Goal: Transaction & Acquisition: Subscribe to service/newsletter

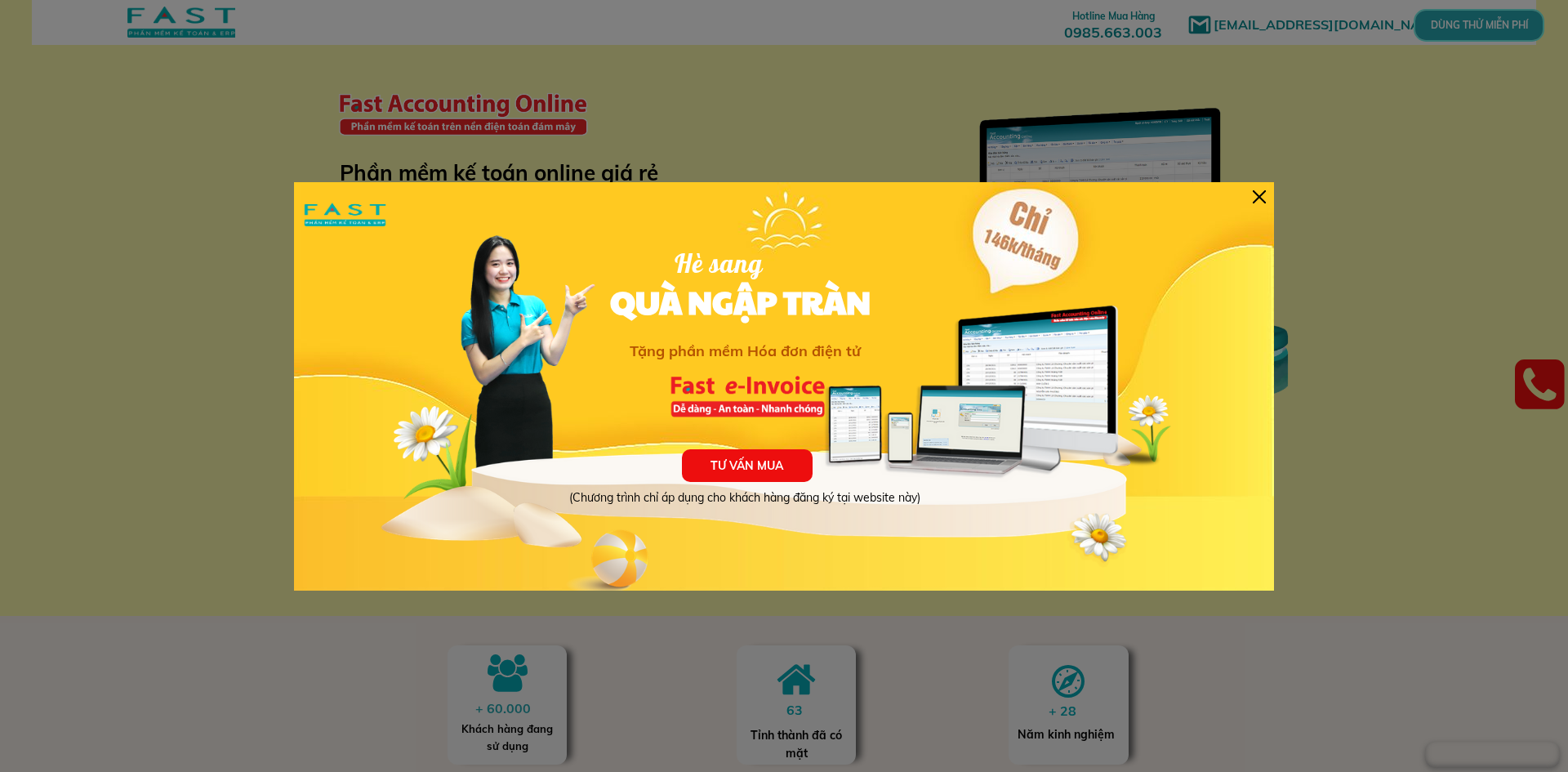
click at [1265, 201] on div at bounding box center [1259, 197] width 13 height 13
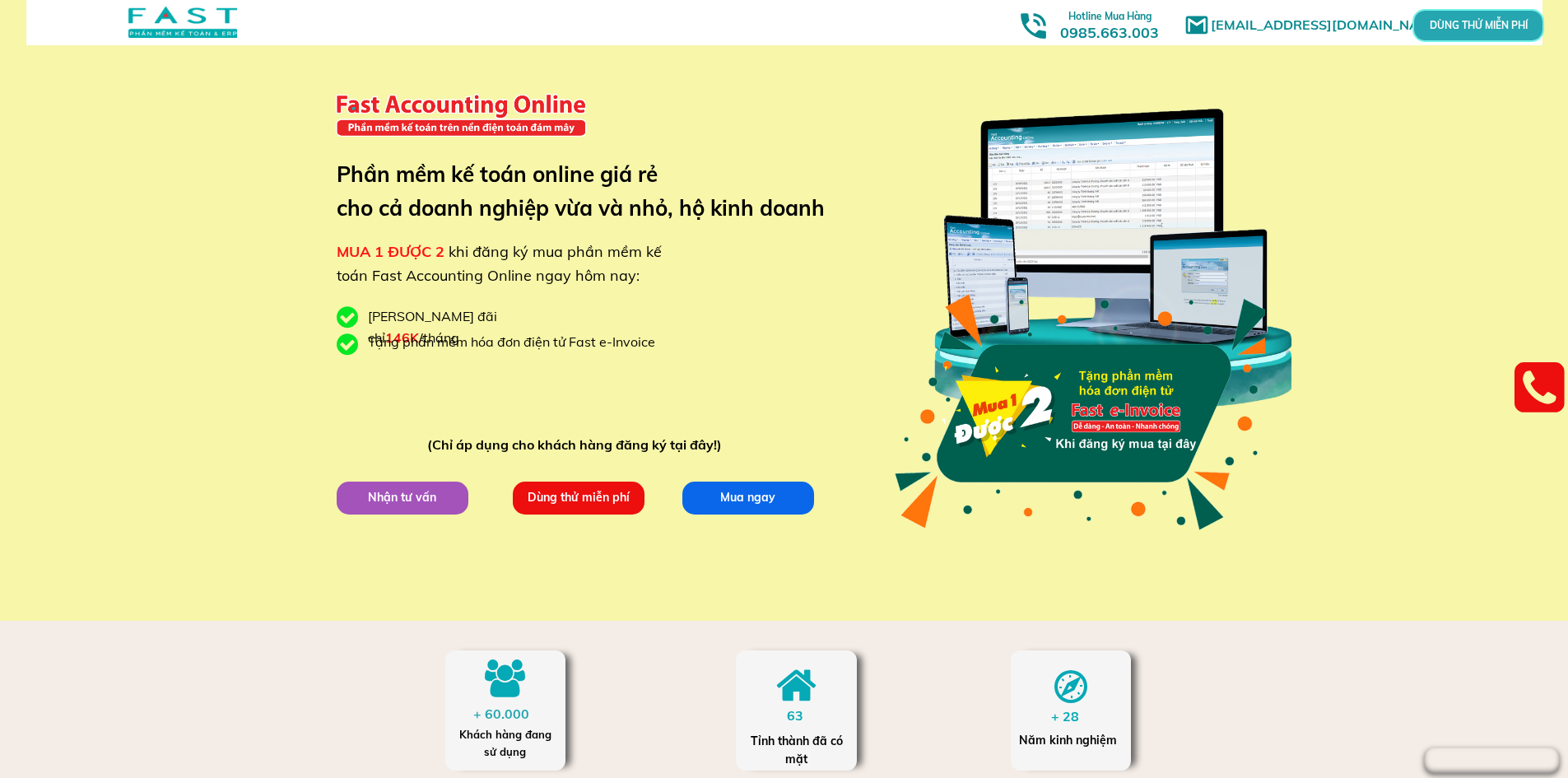
click at [592, 505] on p "Dùng thử miễn phí" at bounding box center [578, 498] width 137 height 34
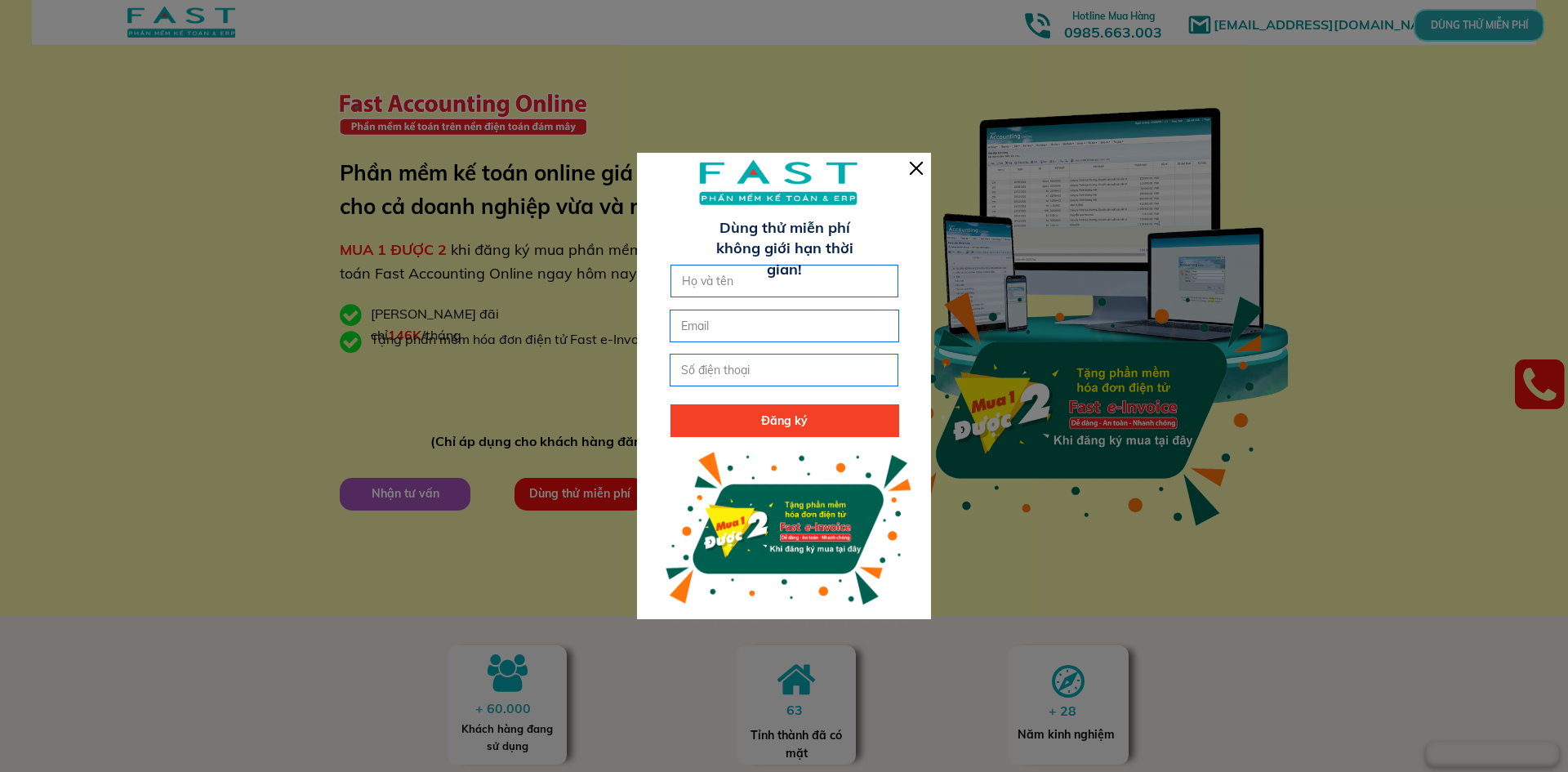
click at [813, 268] on input "text" at bounding box center [784, 281] width 214 height 31
type input "c"
type input "[PERSON_NAME]"
click at [794, 340] on input "email" at bounding box center [784, 326] width 214 height 31
type input "[EMAIL_ADDRESS][DOMAIN_NAME]"
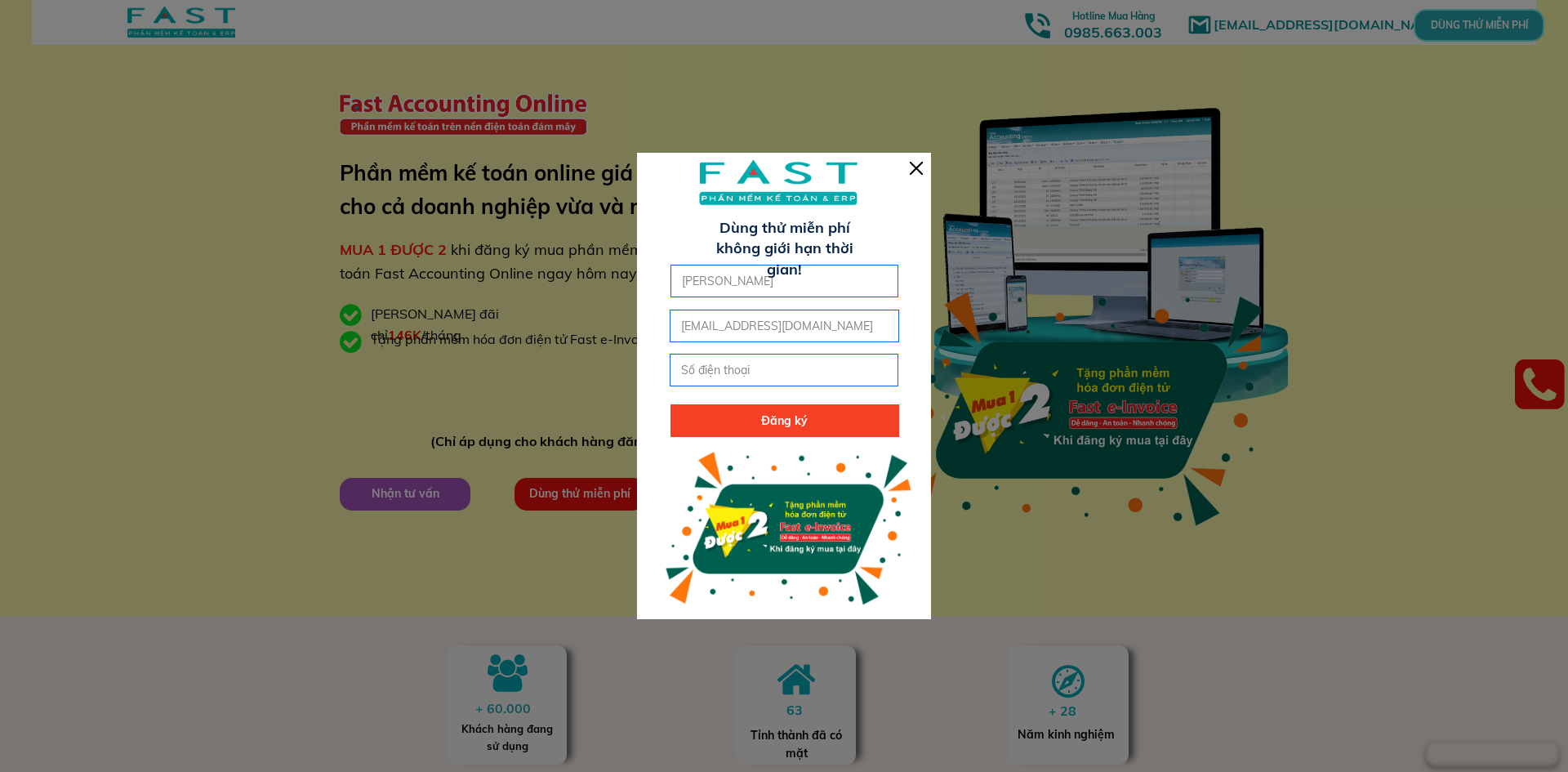
click at [797, 376] on input "tel" at bounding box center [784, 370] width 214 height 31
type input "0987616565"
click at [808, 417] on p "Đăng ký" at bounding box center [784, 421] width 229 height 33
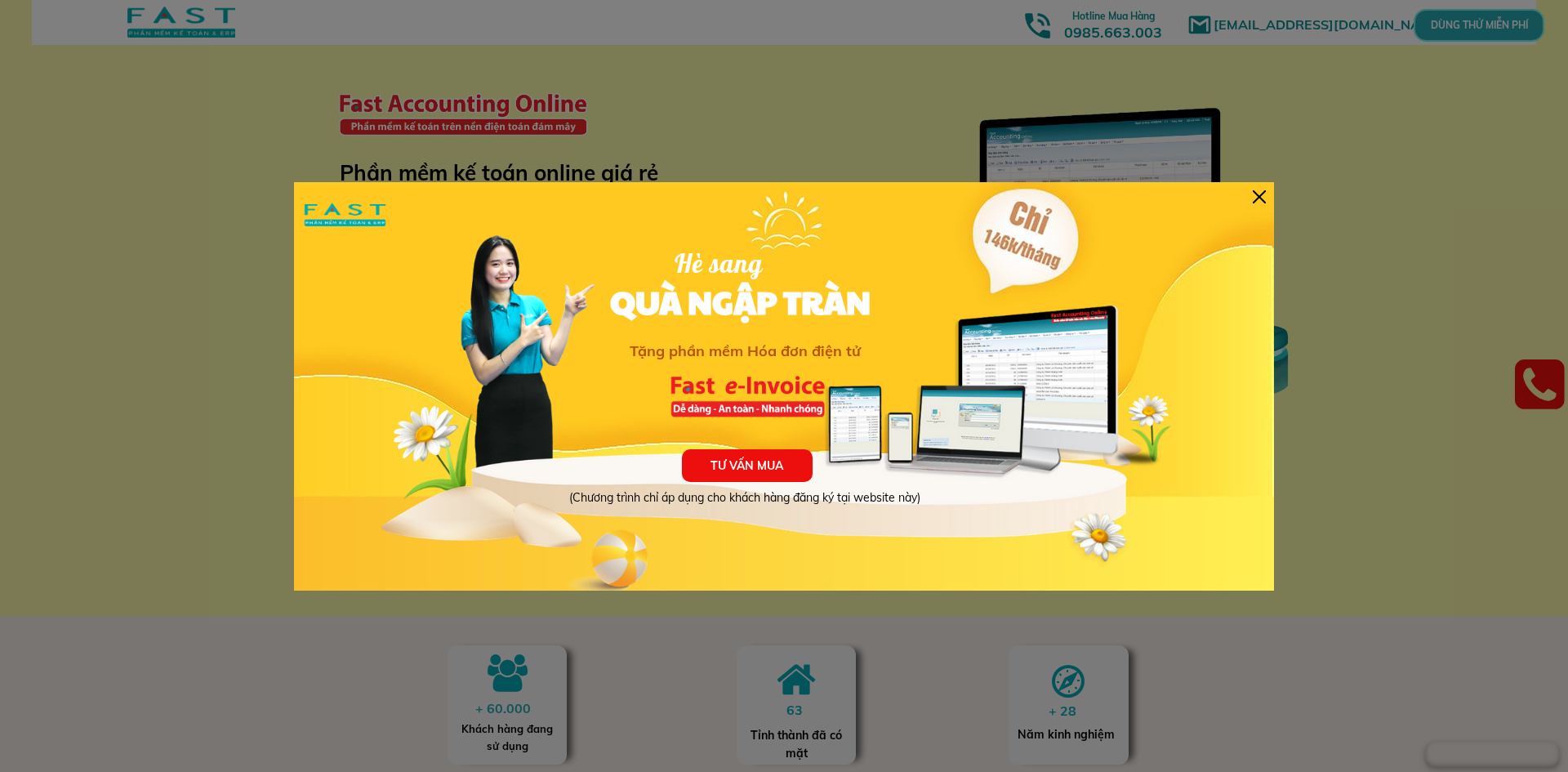
click at [1264, 192] on div at bounding box center [1259, 197] width 13 height 13
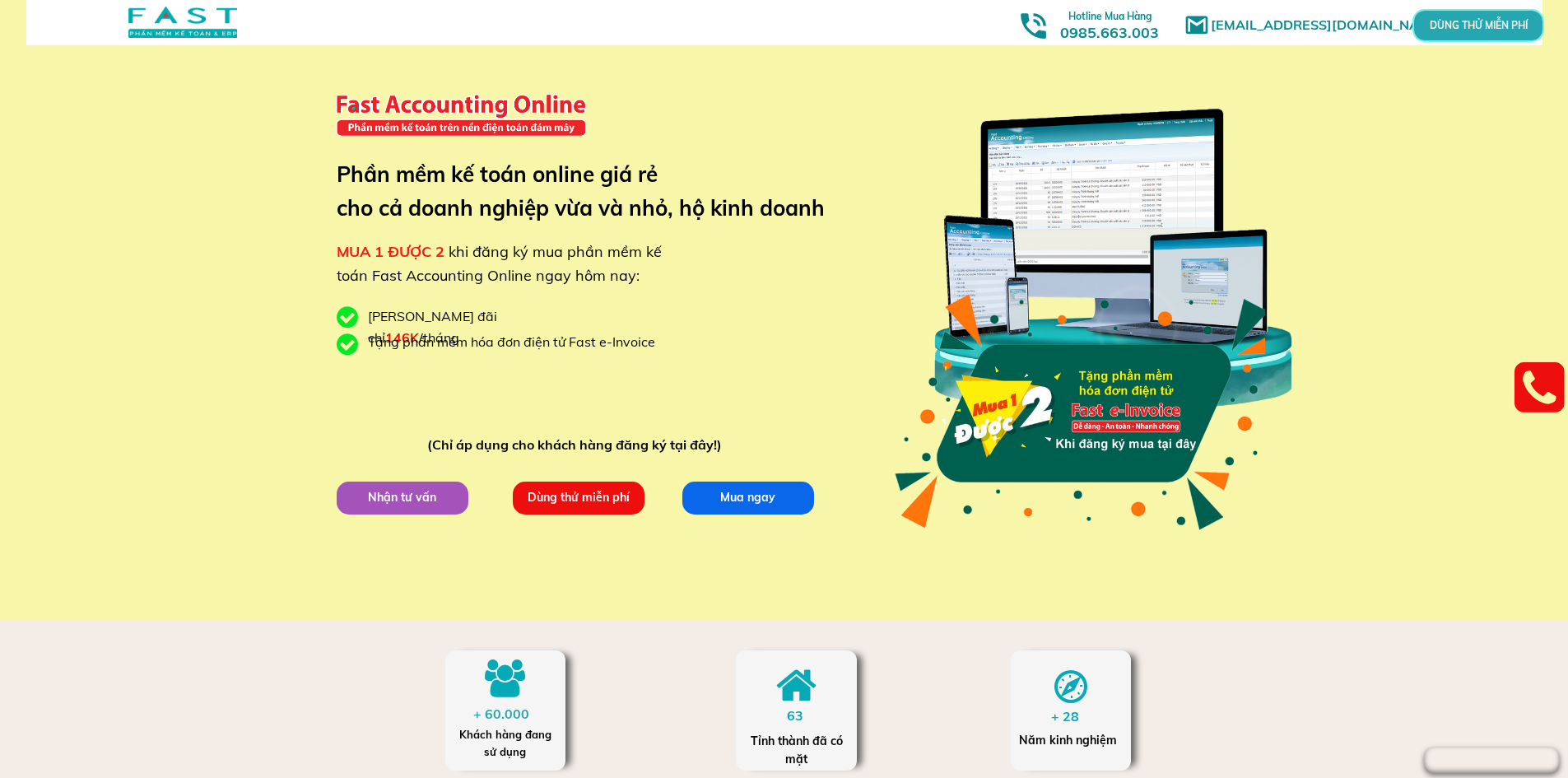
click at [576, 488] on p "Dùng thử miễn phí" at bounding box center [578, 498] width 134 height 34
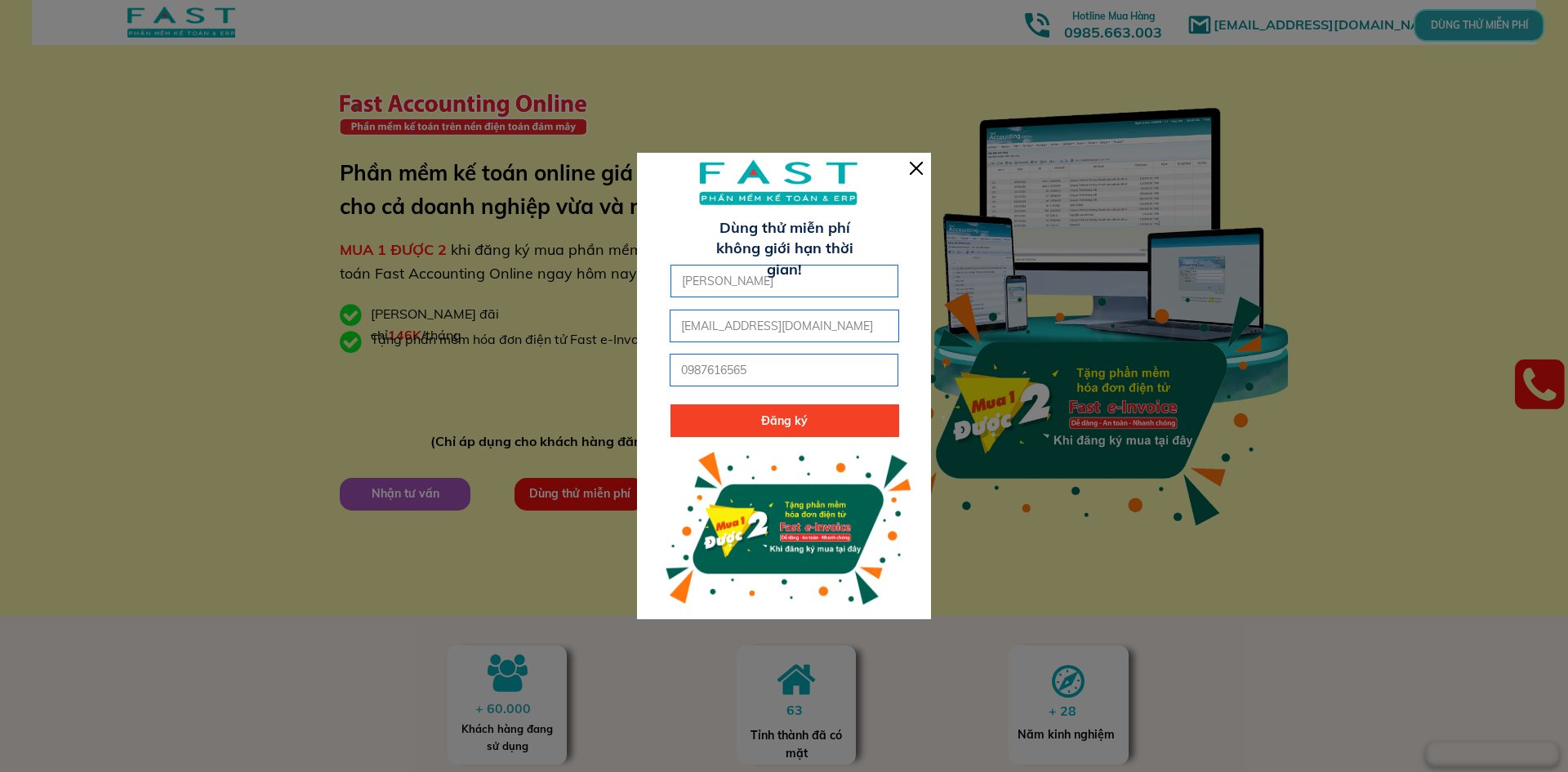
click at [918, 170] on div at bounding box center [917, 169] width 13 height 13
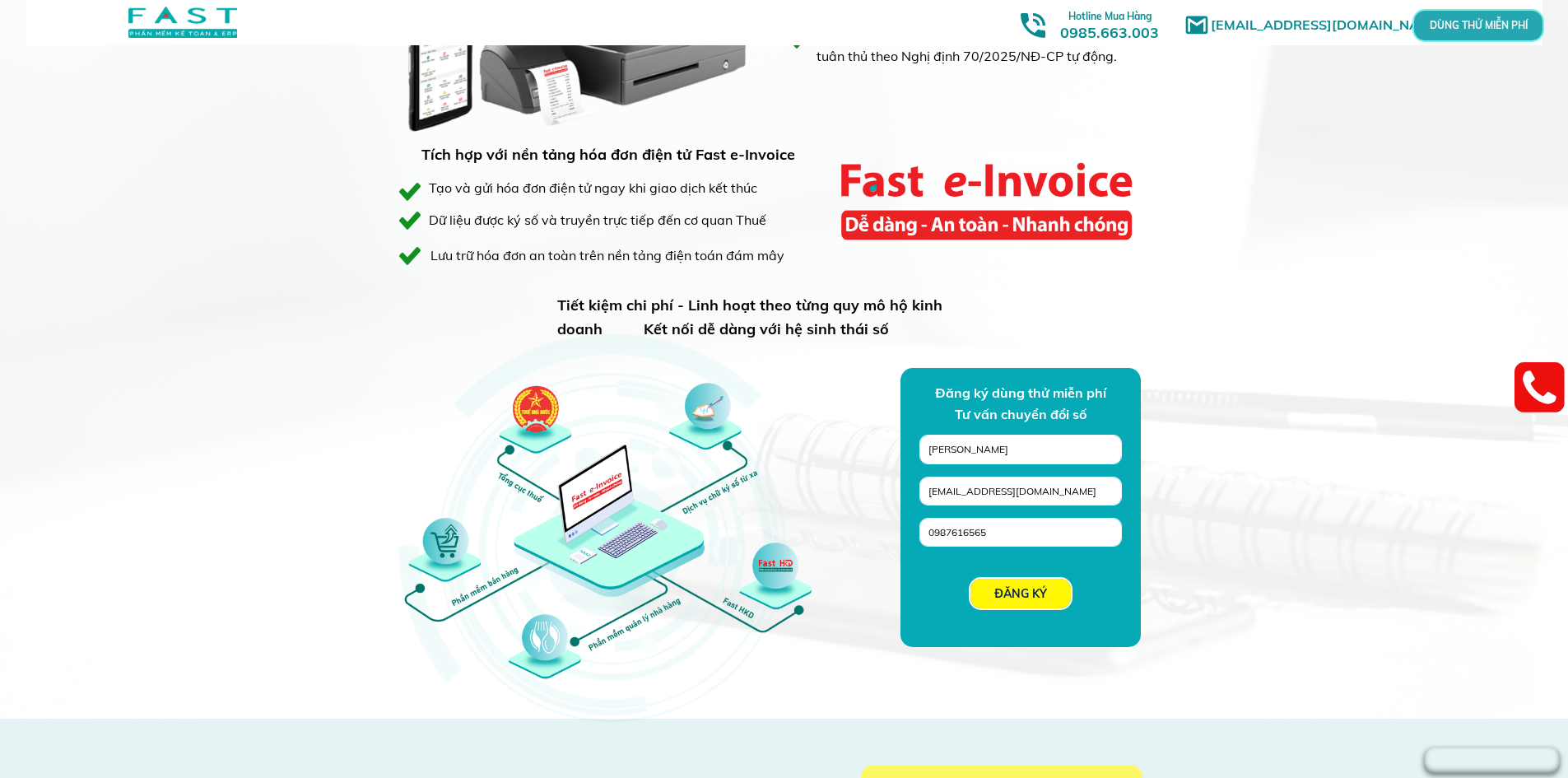
scroll to position [1483, 0]
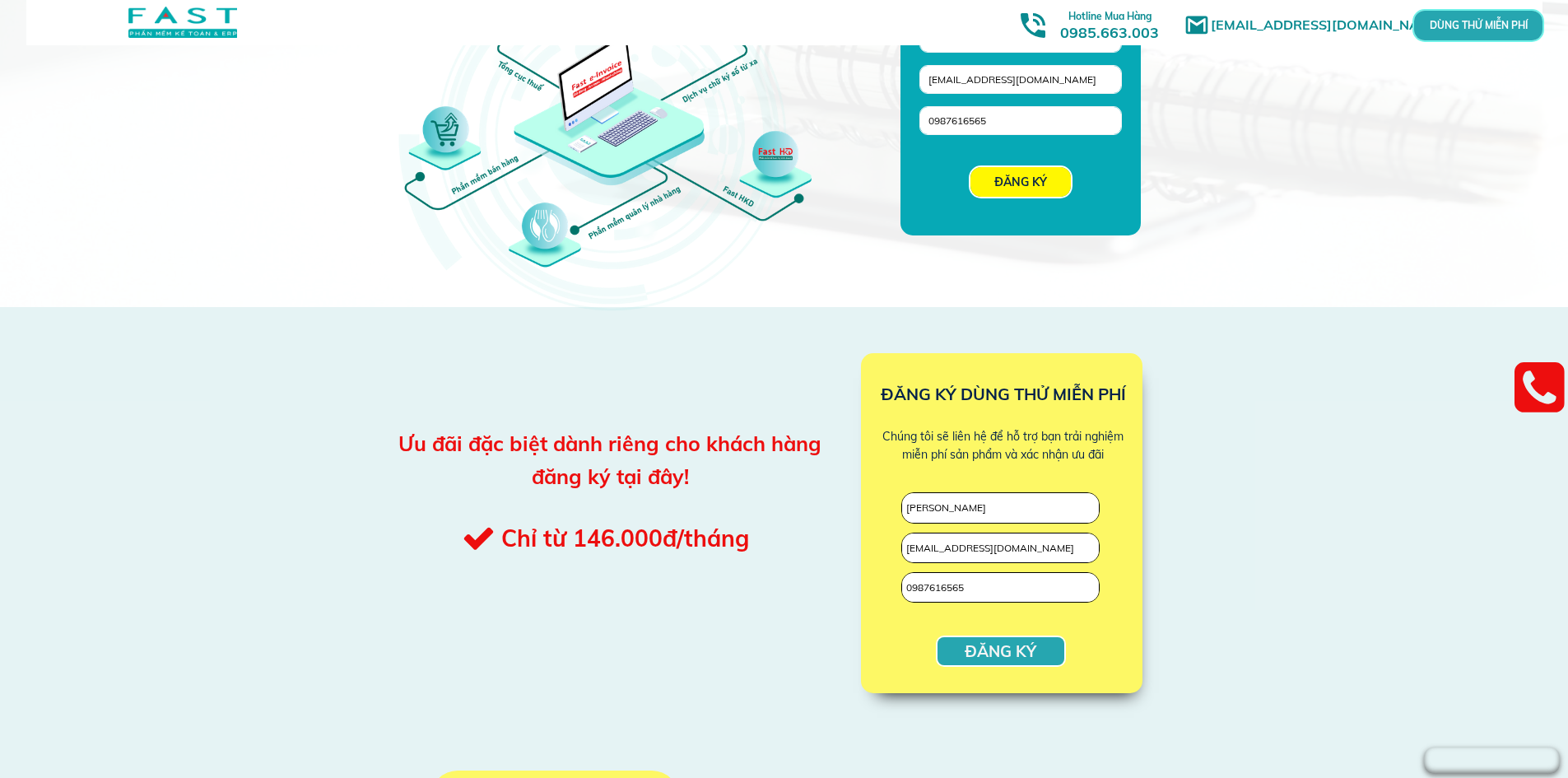
click at [1017, 645] on p "ĐĂNG KÝ" at bounding box center [1001, 651] width 127 height 28
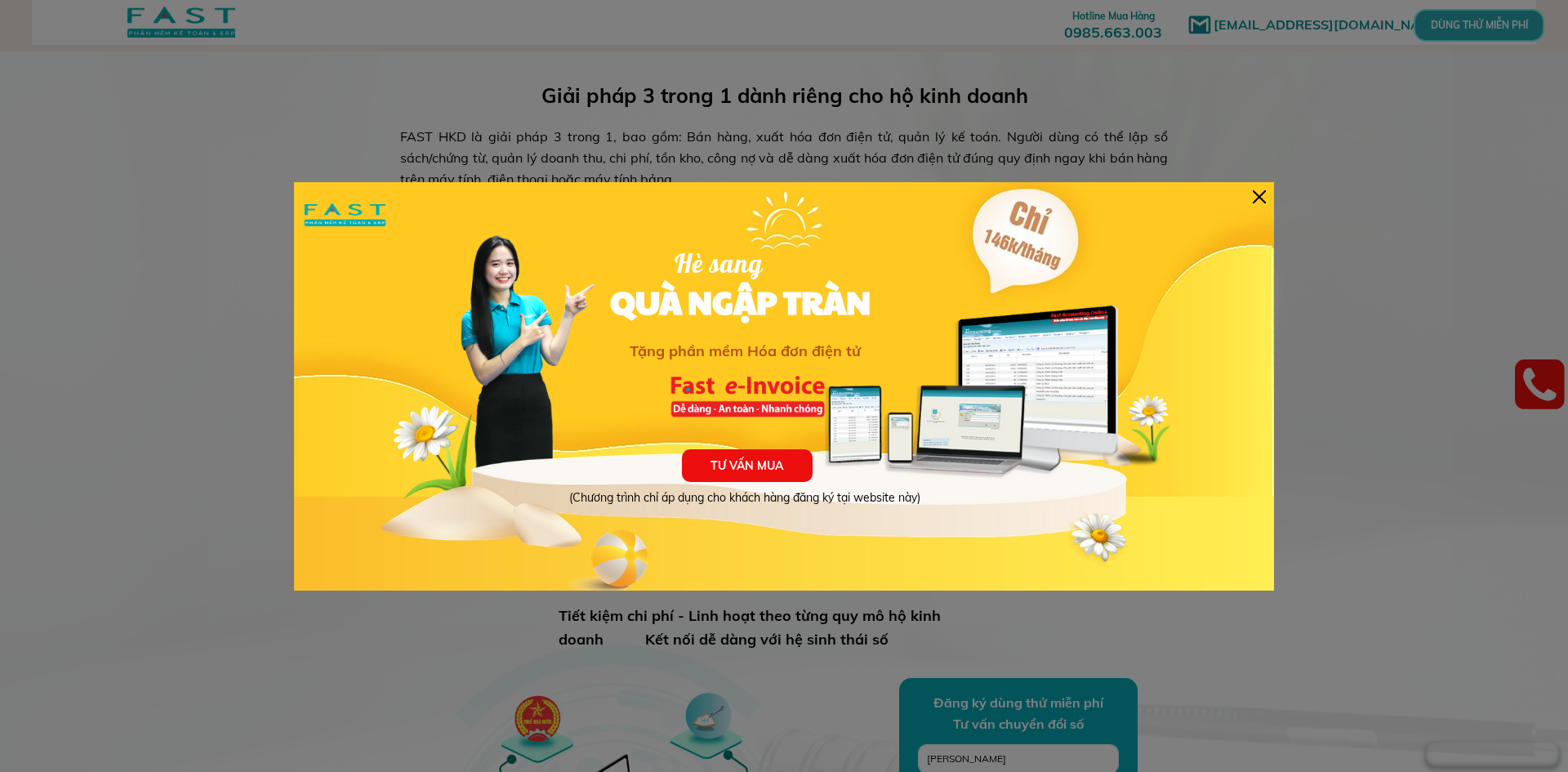
click at [1255, 199] on div at bounding box center [1259, 197] width 13 height 13
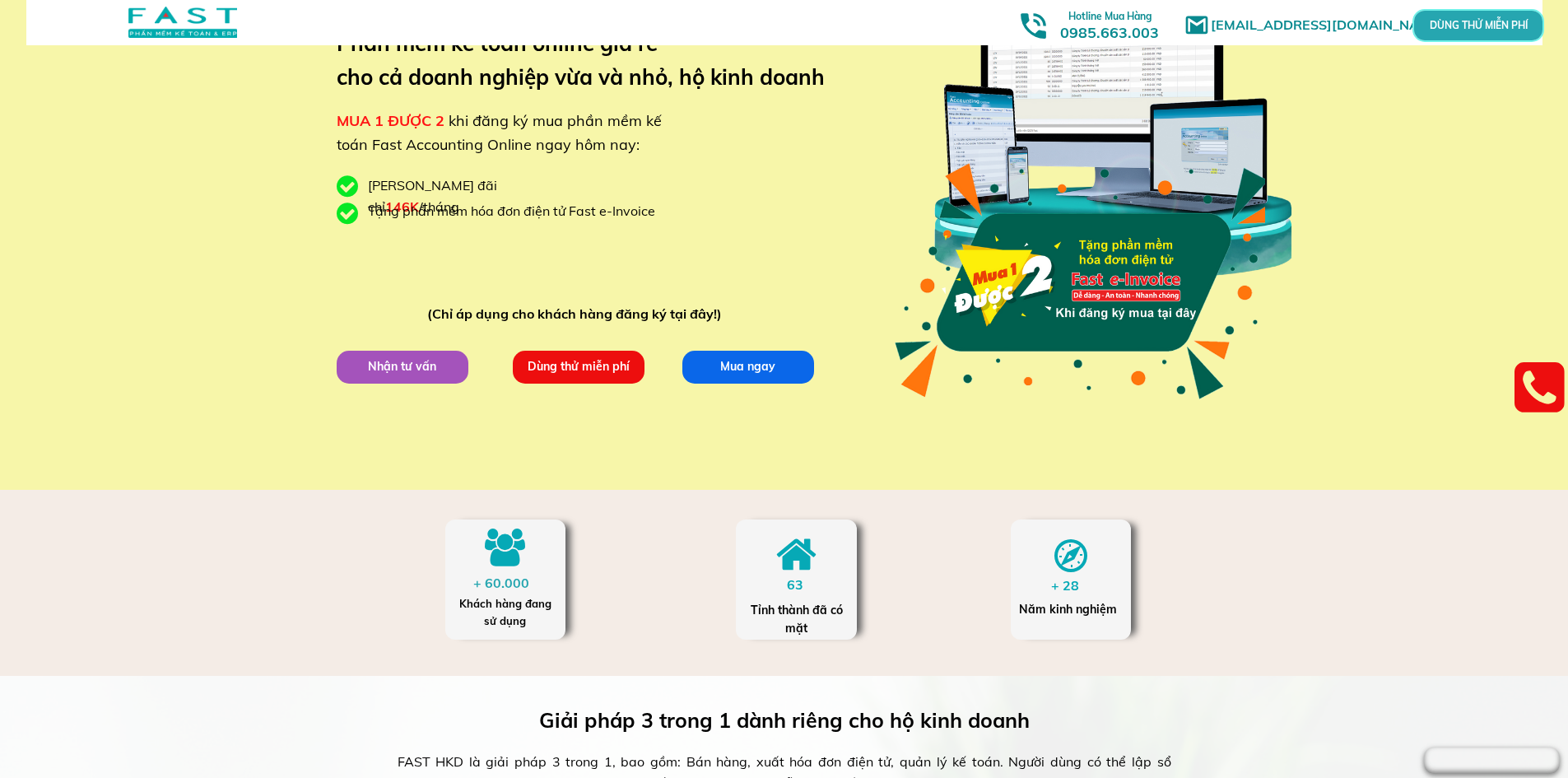
scroll to position [494, 0]
